Goal: Information Seeking & Learning: Learn about a topic

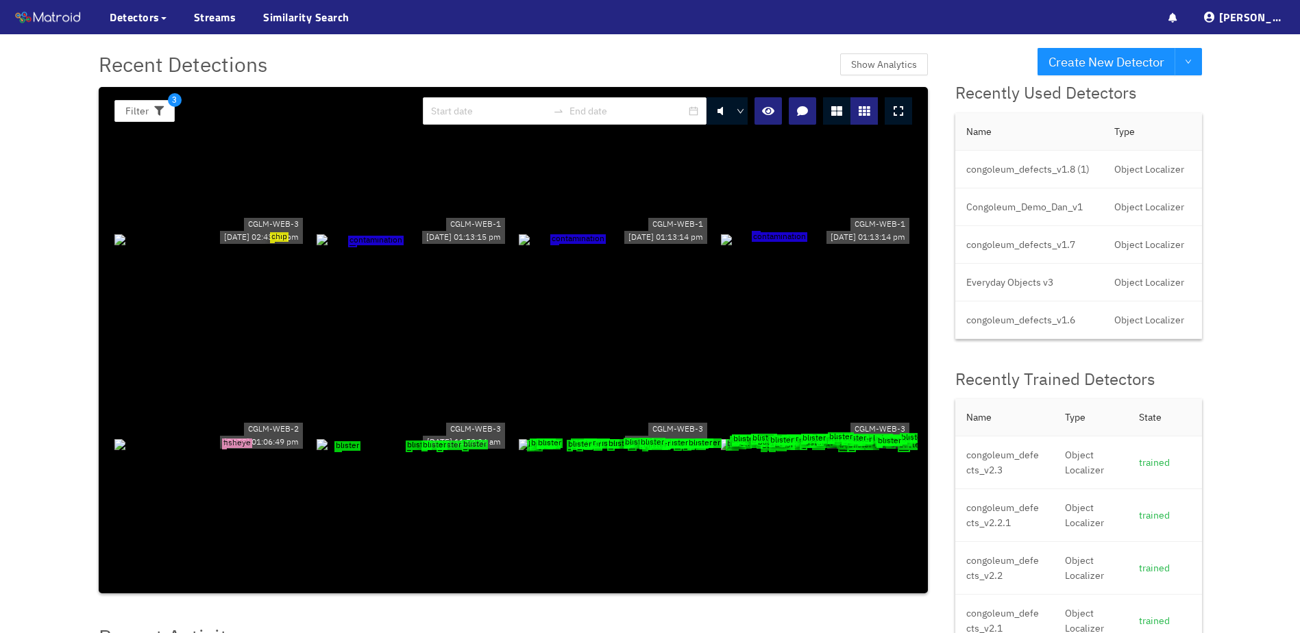
click at [267, 247] on div "chip" at bounding box center [209, 239] width 191 height 15
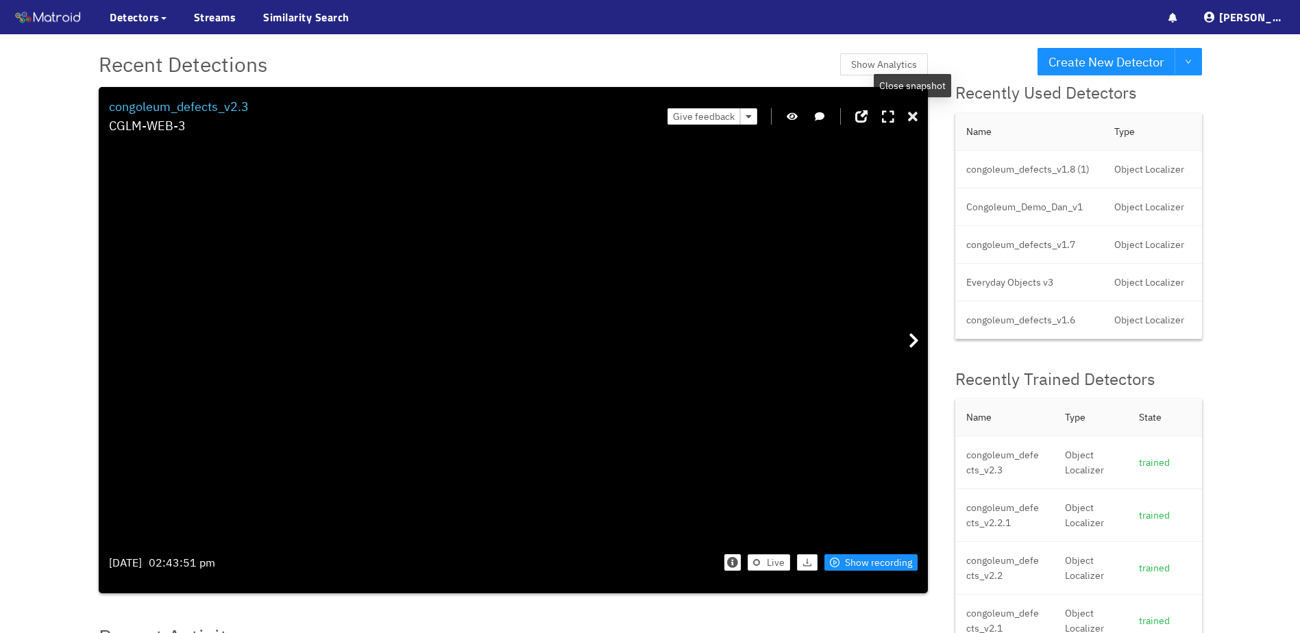
click at [910, 116] on icon at bounding box center [913, 117] width 10 height 14
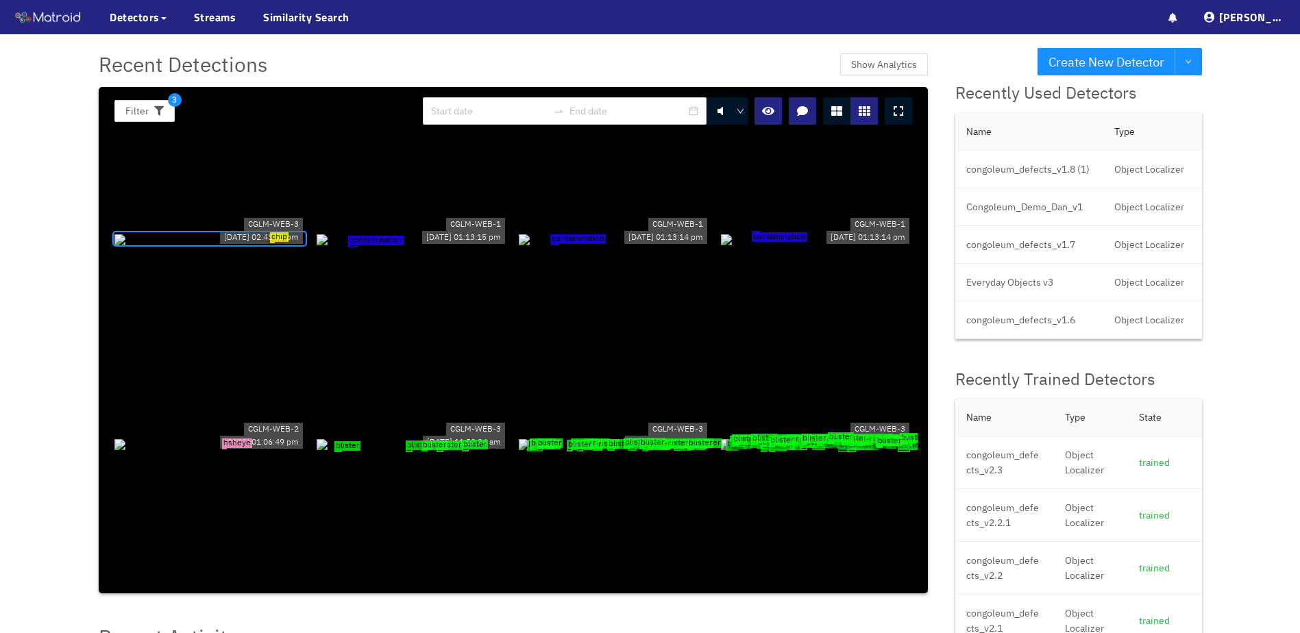
click at [589, 247] on div "contamination" at bounding box center [614, 239] width 191 height 15
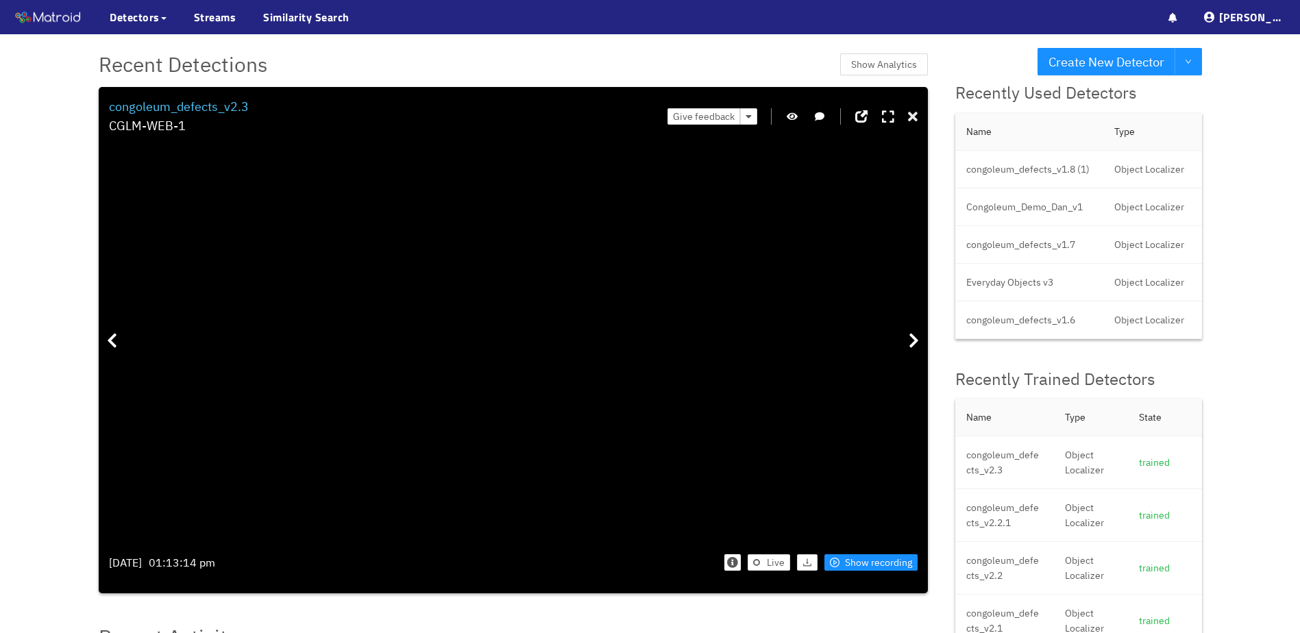
click at [912, 119] on icon at bounding box center [913, 117] width 10 height 14
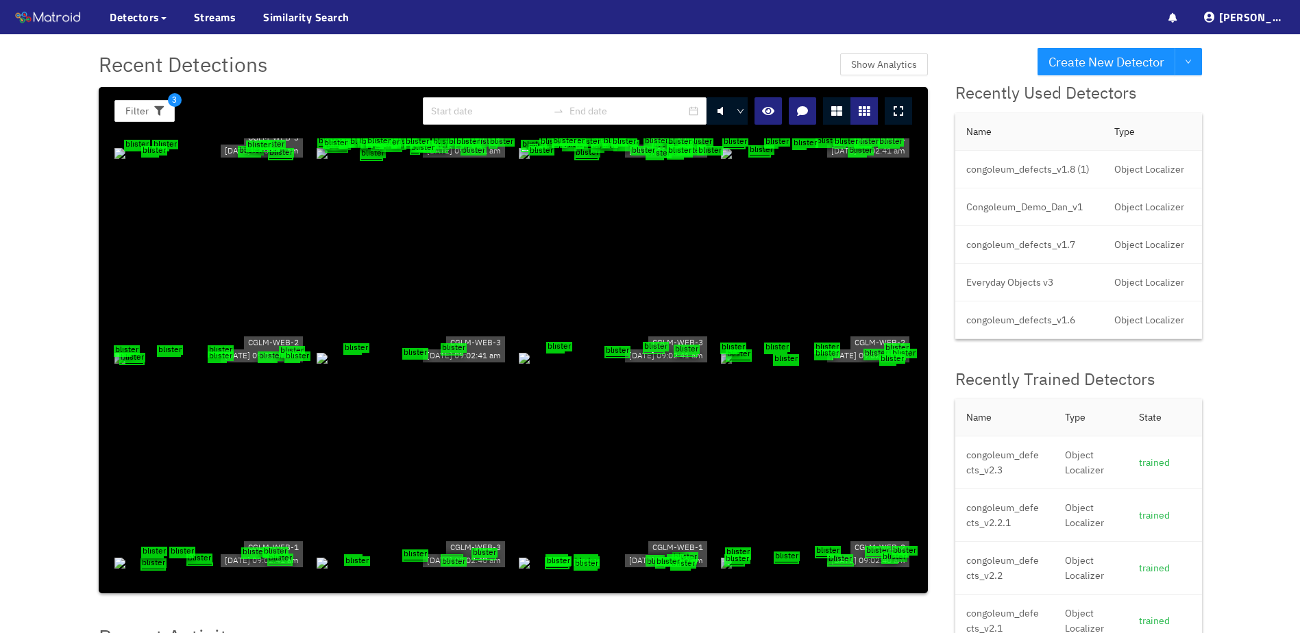
scroll to position [5618, 0]
